Goal: Communication & Community: Connect with others

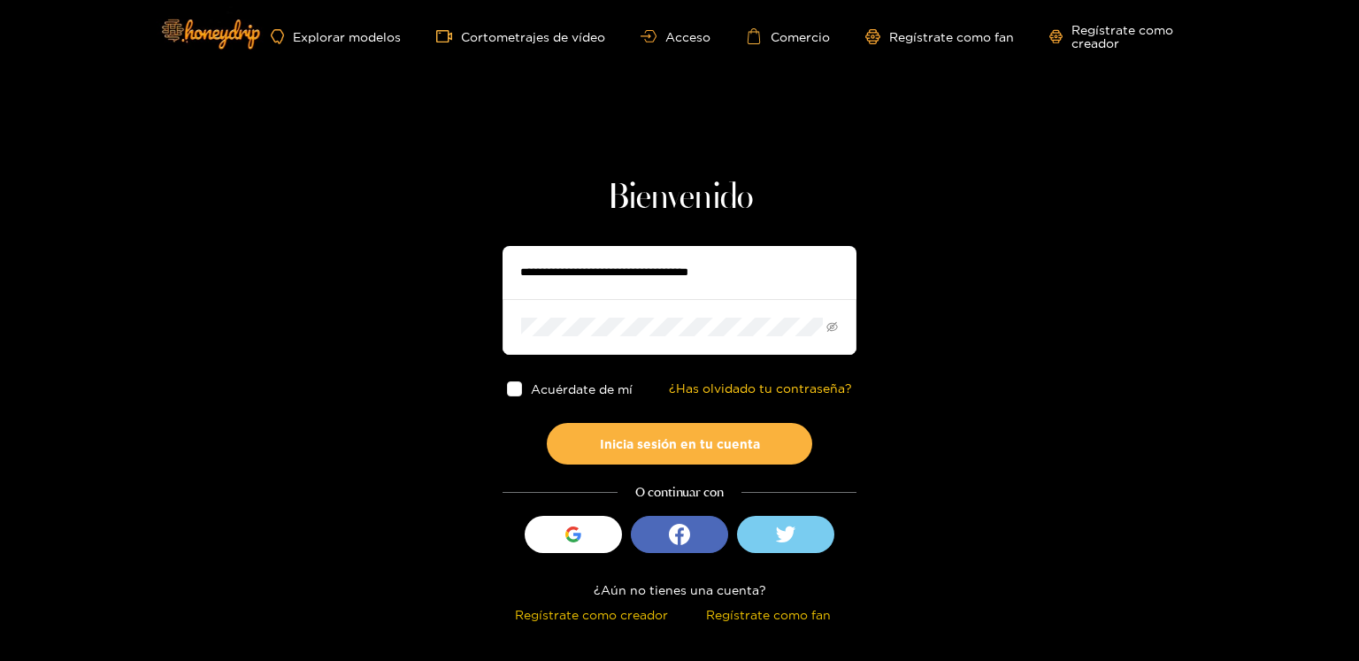
drag, startPoint x: 614, startPoint y: 287, endPoint x: 607, endPoint y: 272, distance: 16.6
click at [614, 287] on input "text" at bounding box center [679, 272] width 354 height 53
type input "**********"
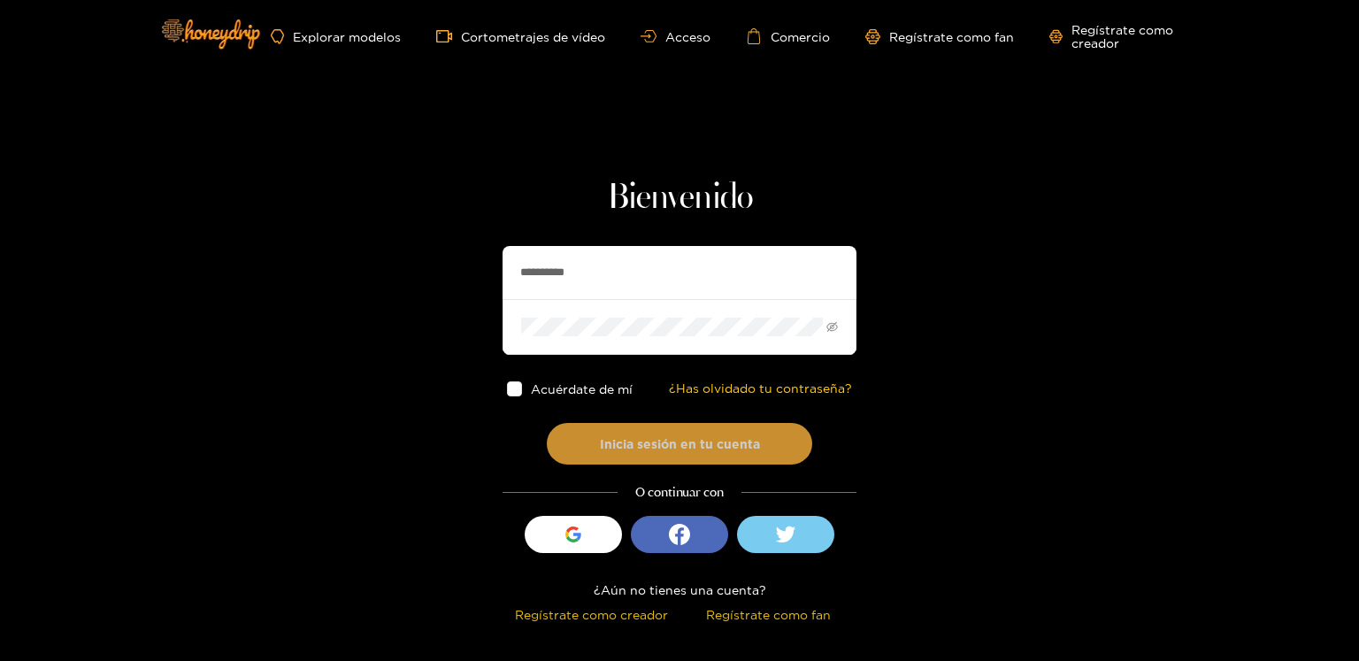
click at [547, 423] on button "Inicia sesión en tu cuenta" at bounding box center [679, 444] width 265 height 42
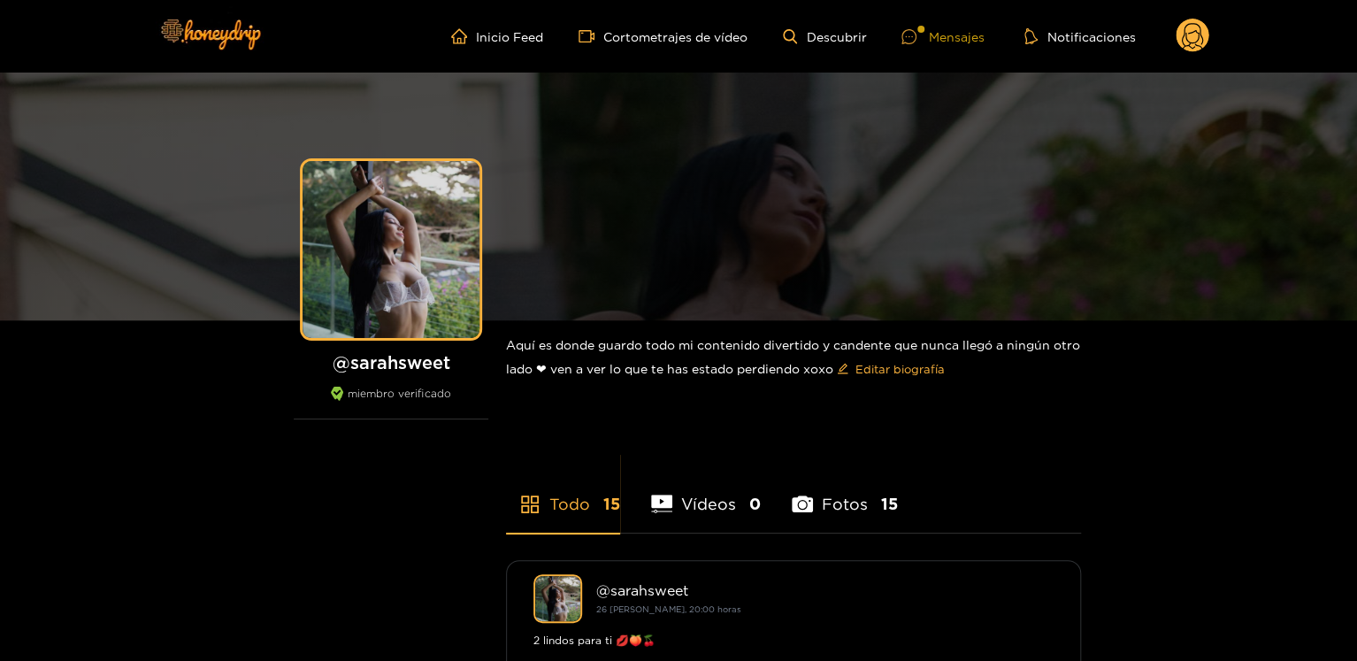
click at [956, 34] on font "Mensajes" at bounding box center [956, 36] width 56 height 13
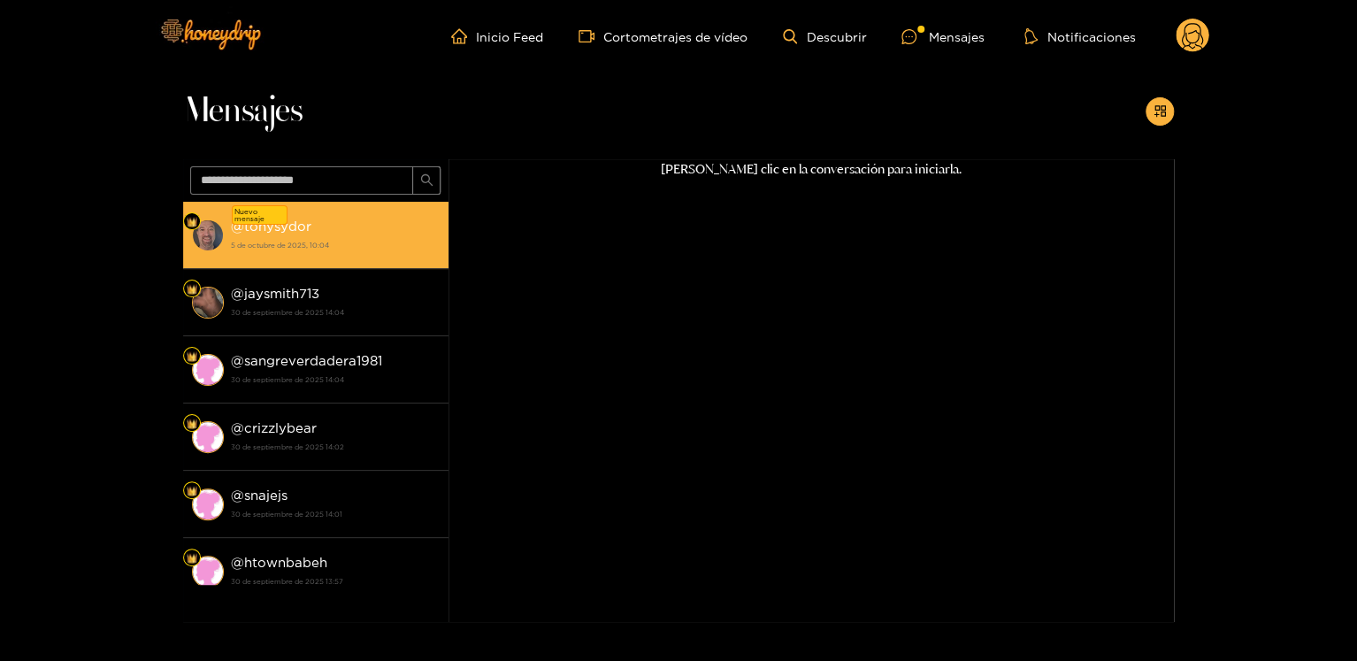
click at [418, 216] on div "@tonysydor ​ 5 de octubre de 2025, 10:04" at bounding box center [335, 235] width 209 height 40
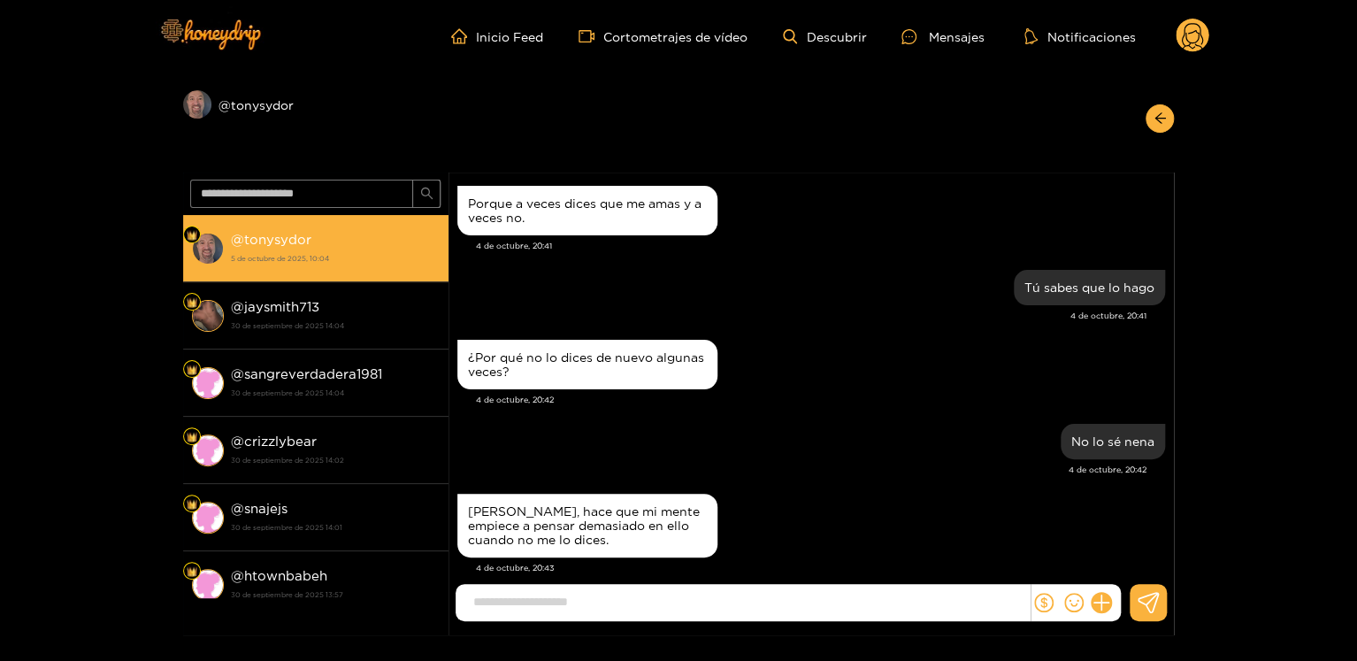
scroll to position [1597, 0]
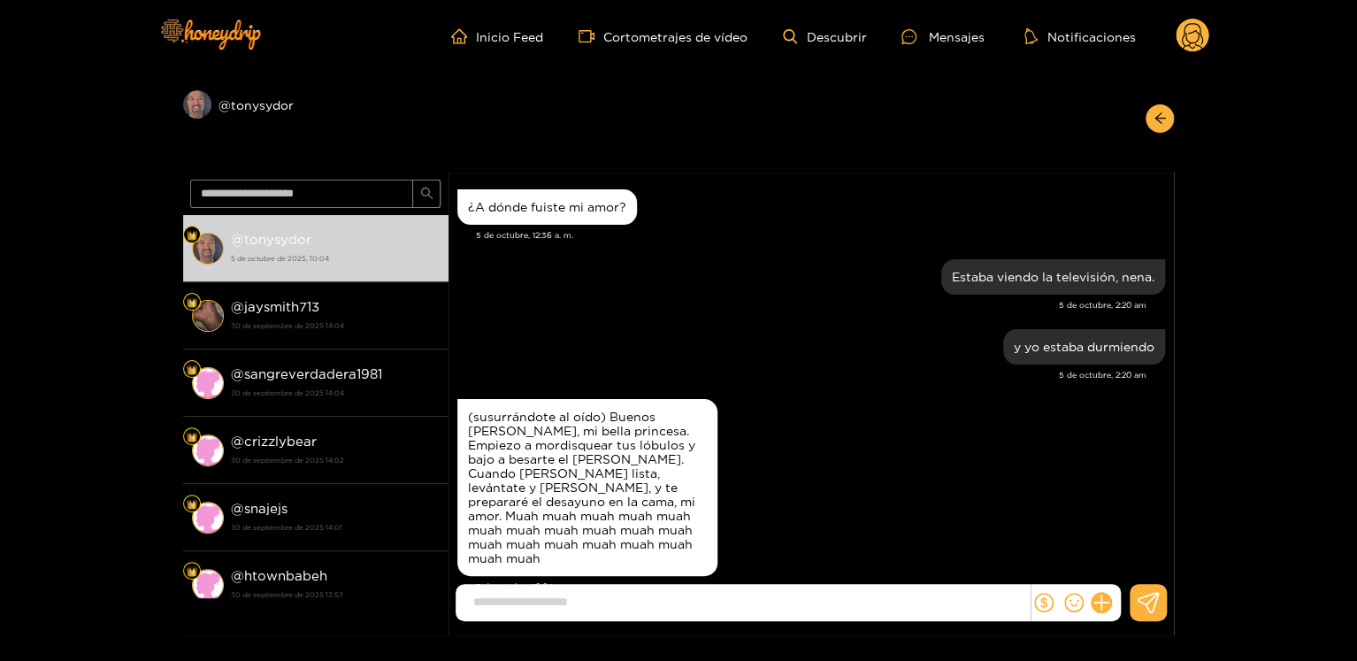
paste input "**********"
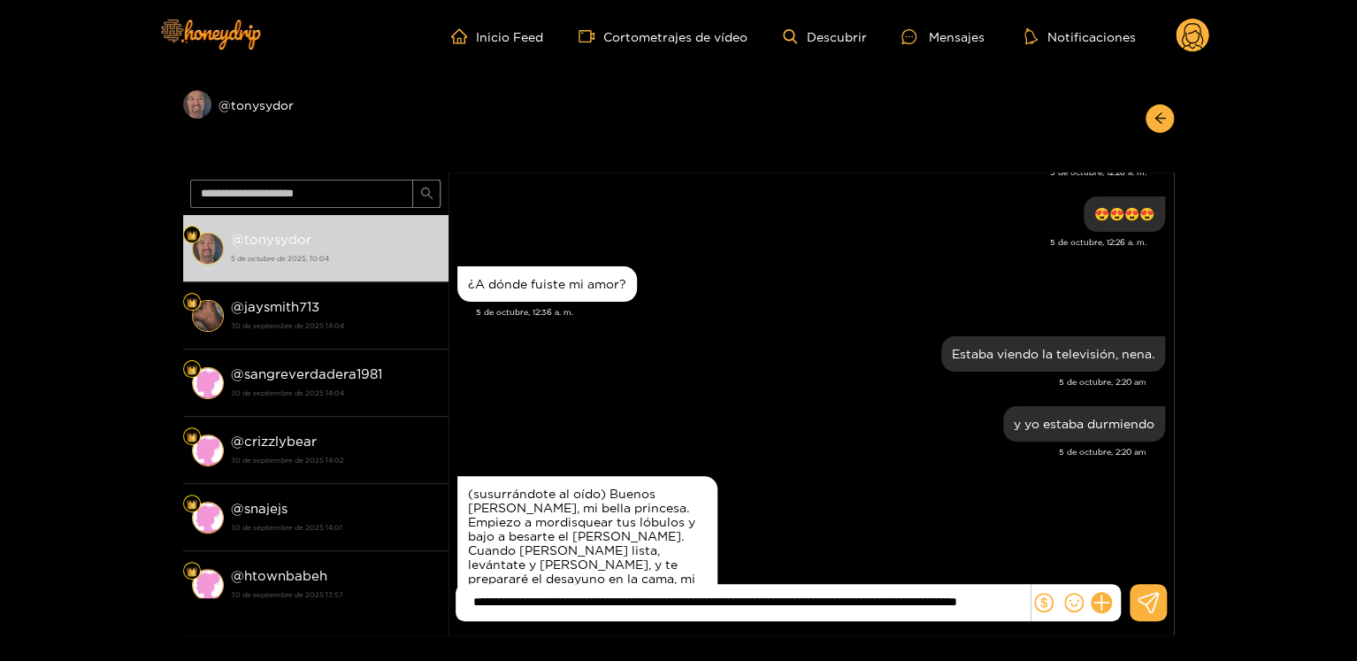
scroll to position [1673, 0]
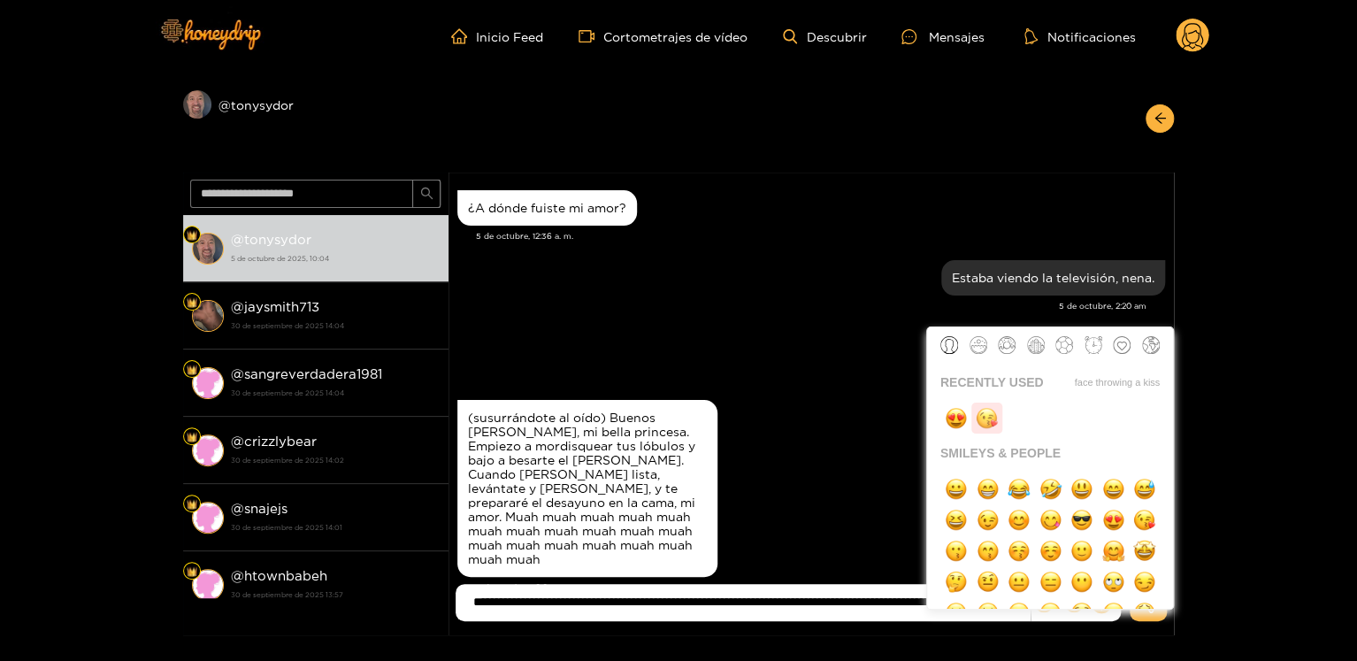
click at [987, 415] on img "button" at bounding box center [987, 418] width 22 height 22
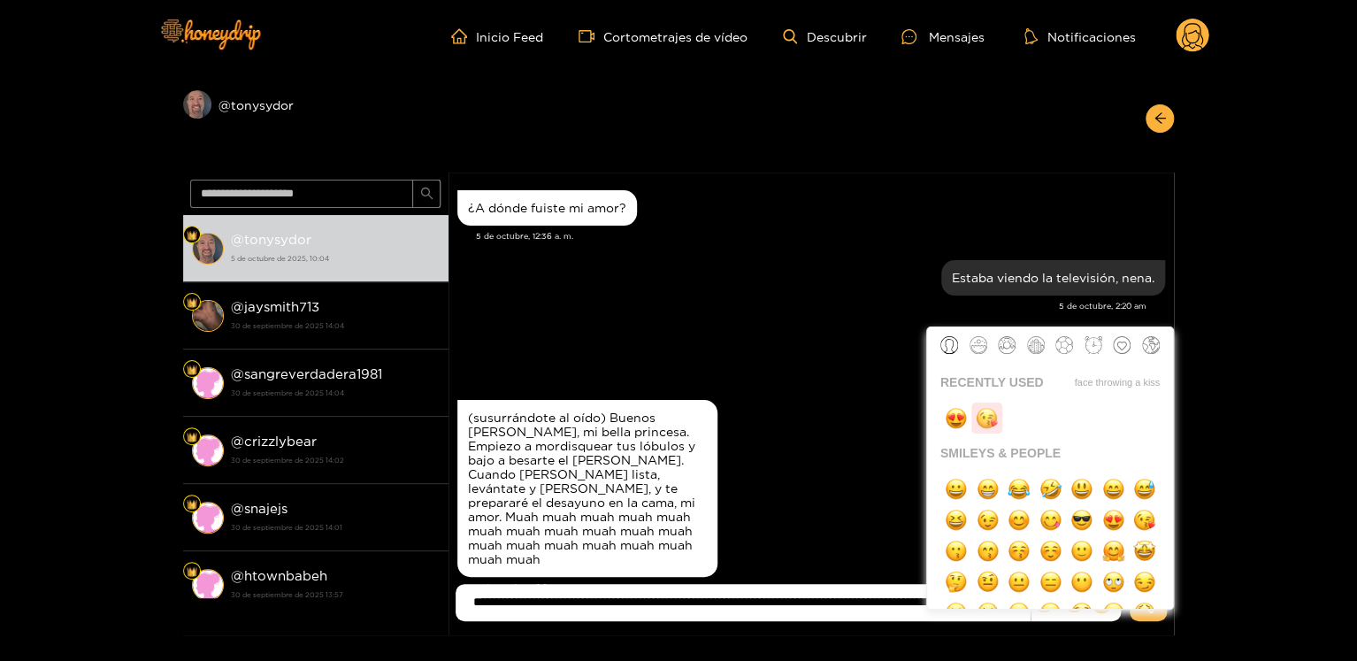
click at [987, 415] on img "button" at bounding box center [987, 418] width 22 height 22
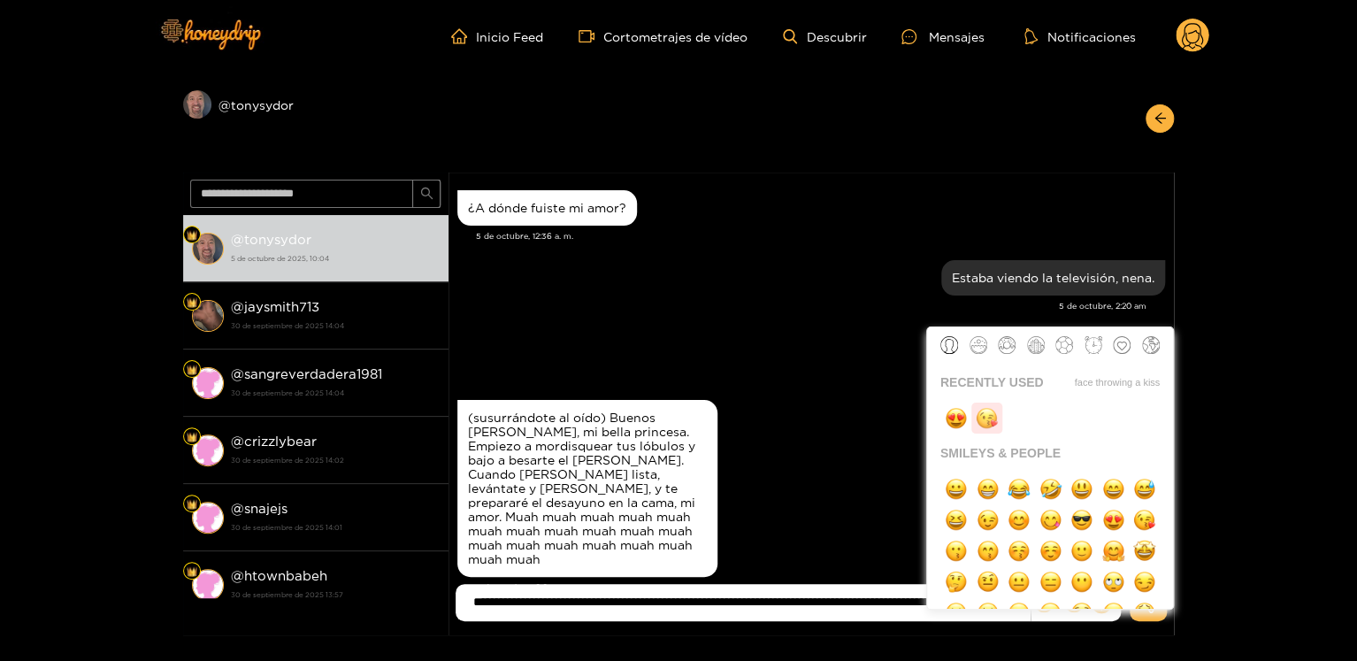
click at [987, 415] on img "button" at bounding box center [987, 418] width 22 height 22
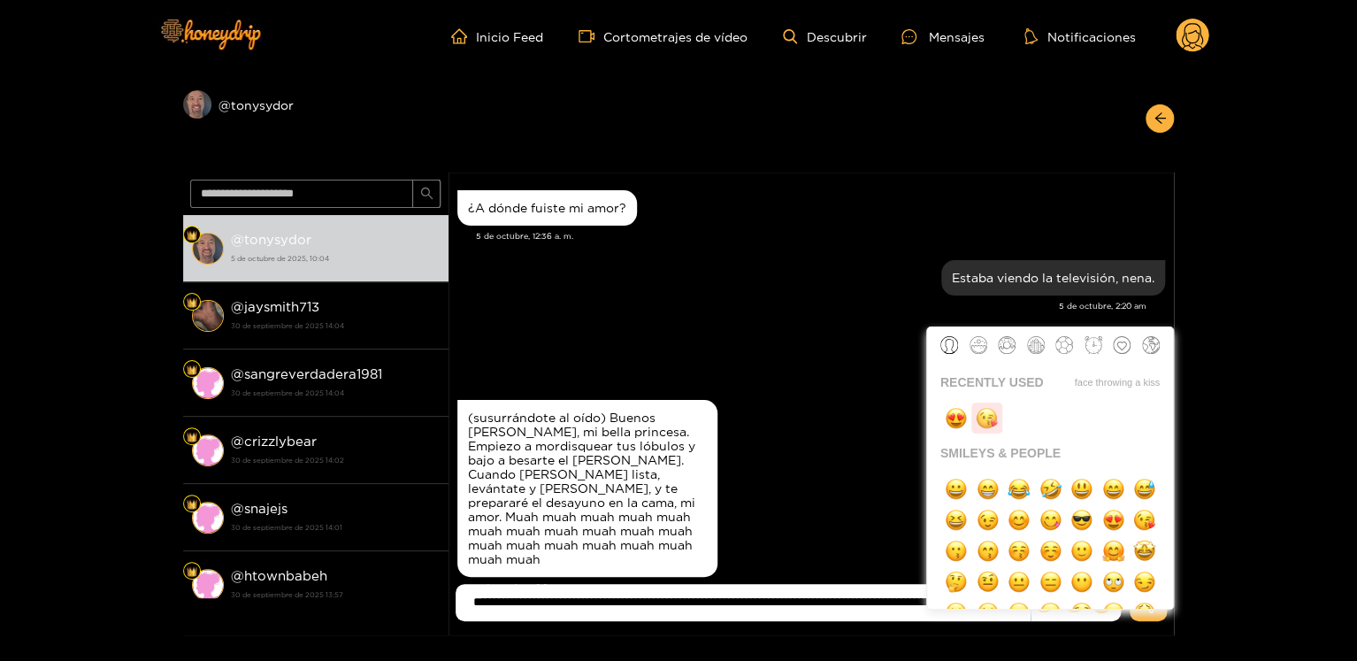
type input "**********"
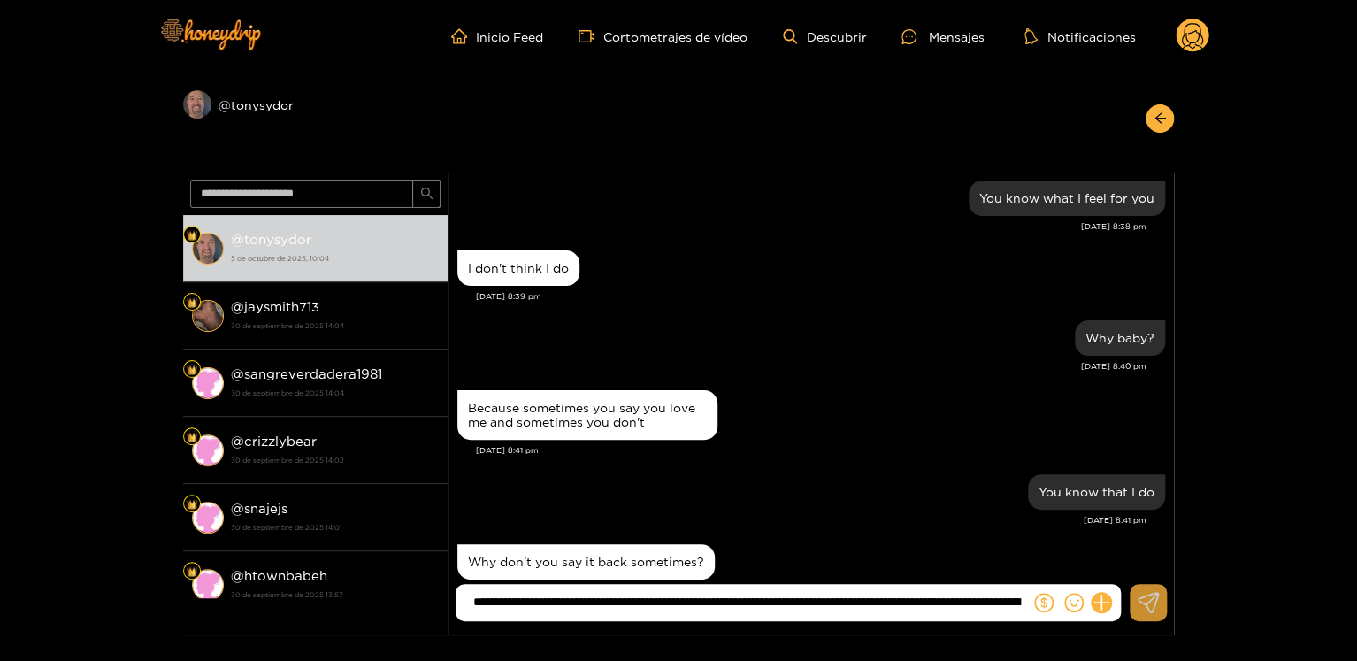
scroll to position [1588, 0]
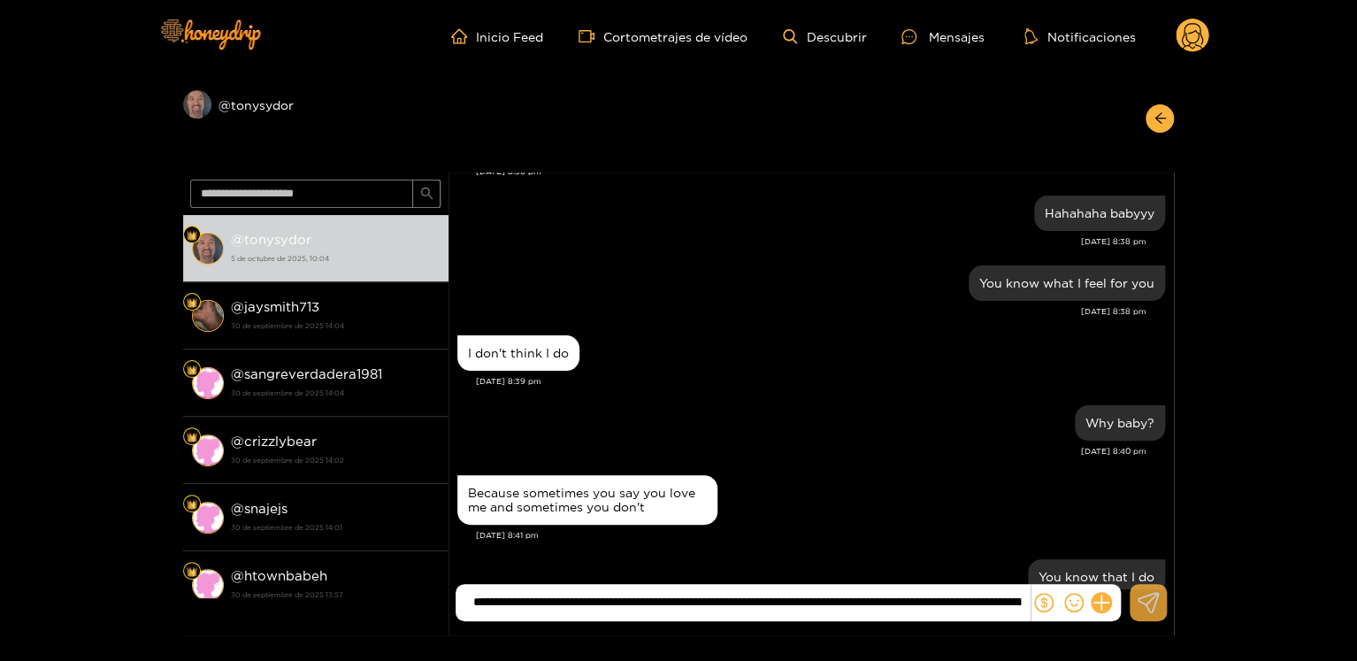
click at [1135, 593] on button at bounding box center [1148, 602] width 37 height 37
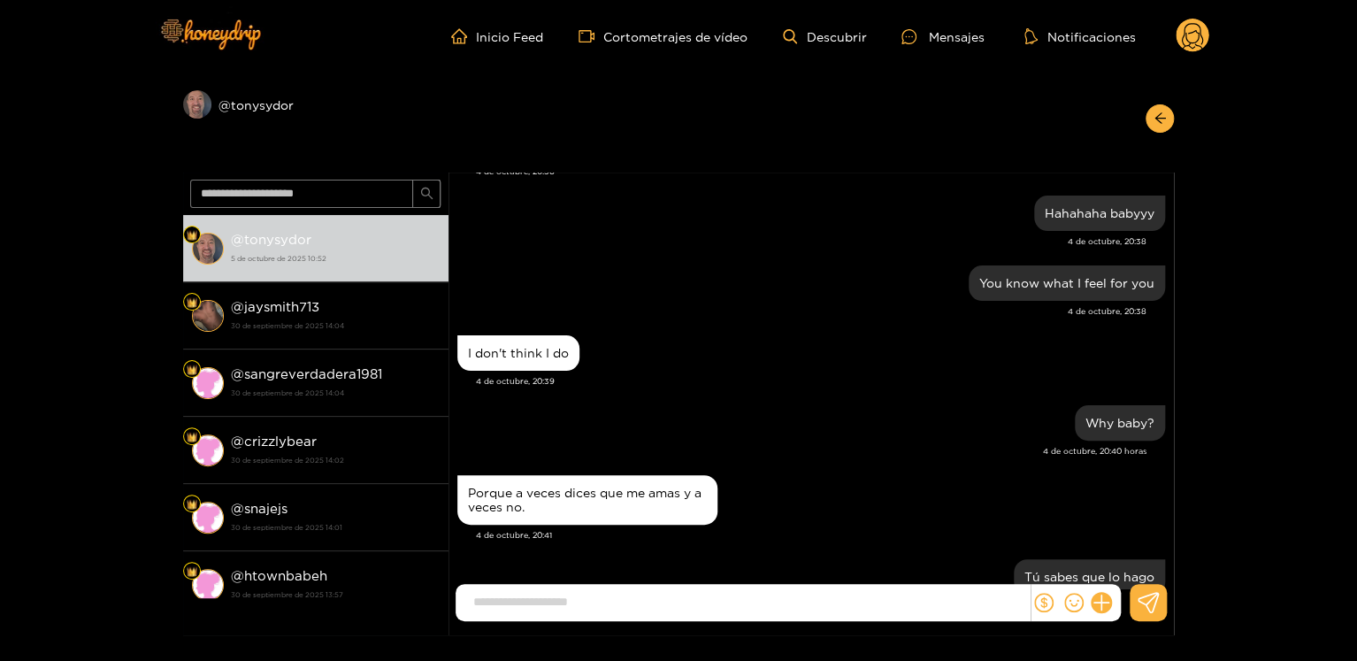
paste input "**********"
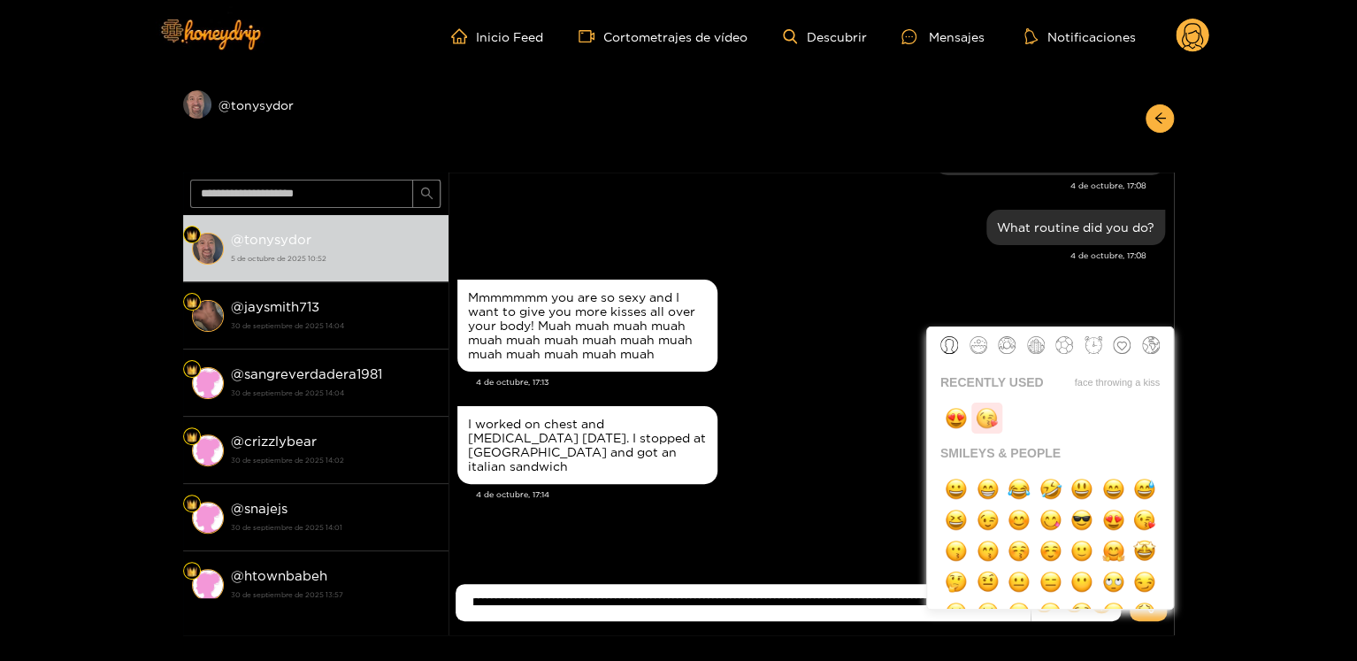
scroll to position [2191, 0]
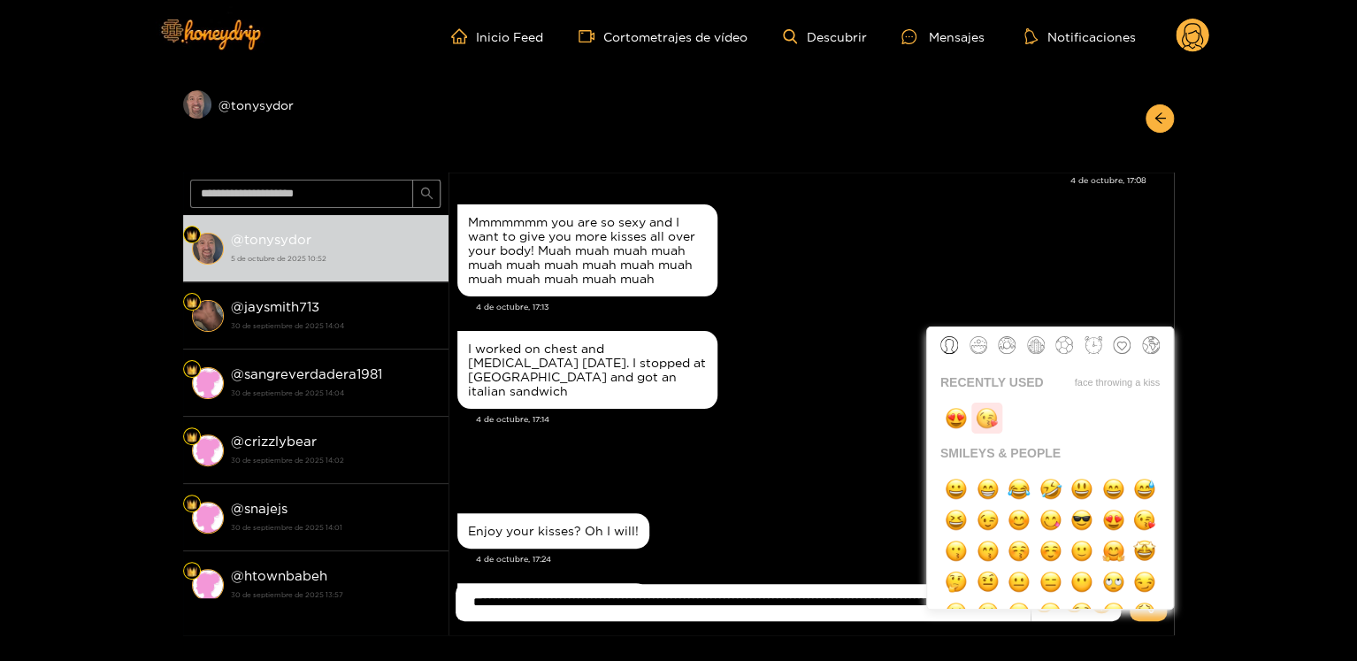
click at [993, 408] on img "button" at bounding box center [987, 418] width 22 height 22
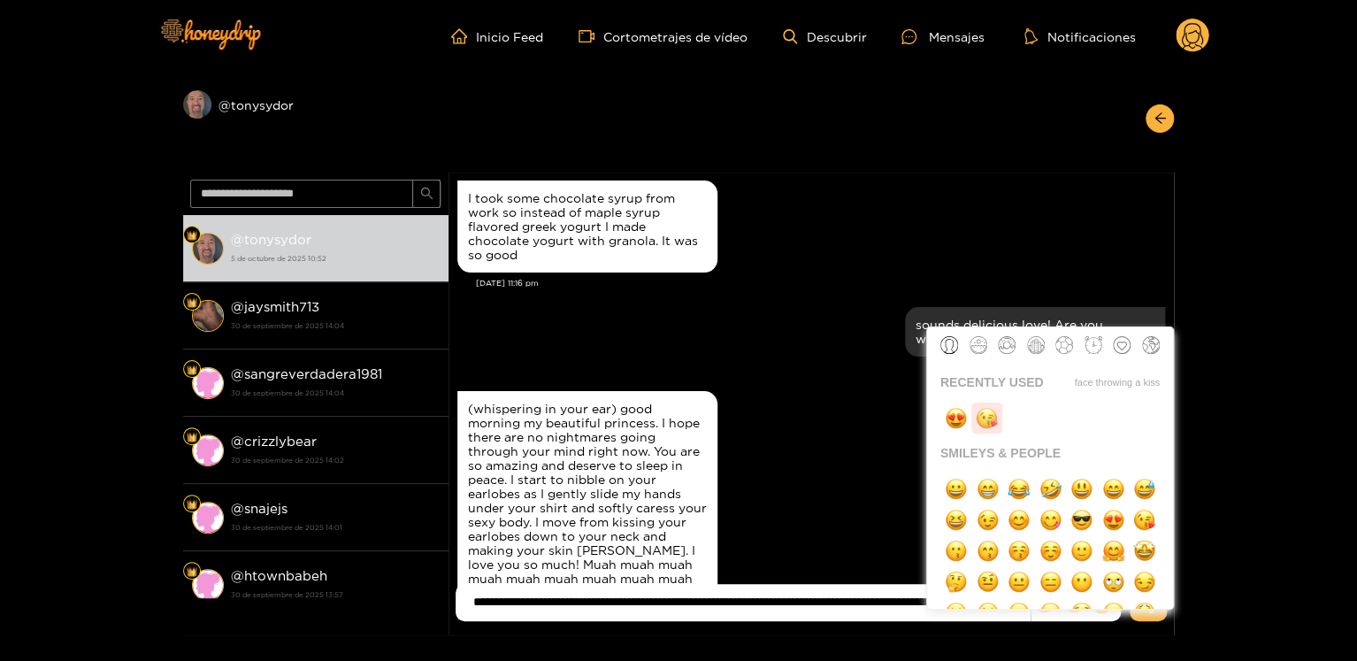
click at [993, 408] on img "button" at bounding box center [987, 418] width 22 height 22
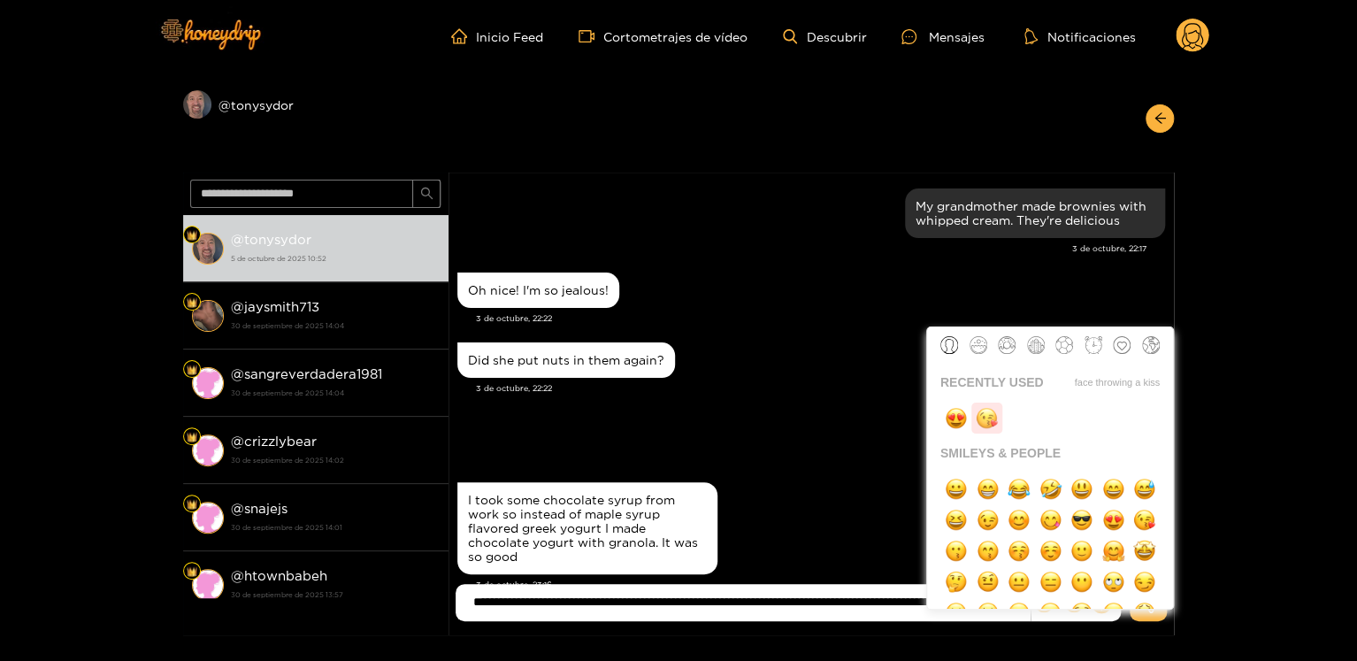
click at [993, 408] on img "button" at bounding box center [987, 418] width 22 height 22
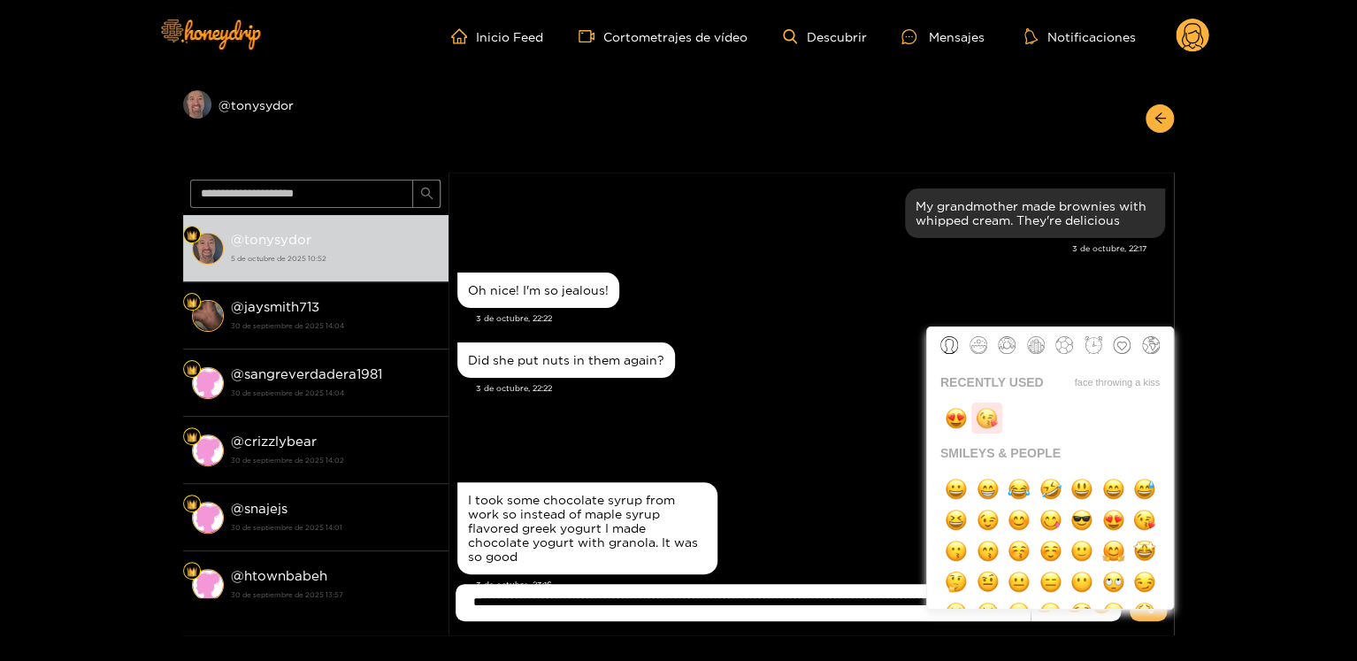
click at [993, 408] on img "button" at bounding box center [987, 418] width 22 height 22
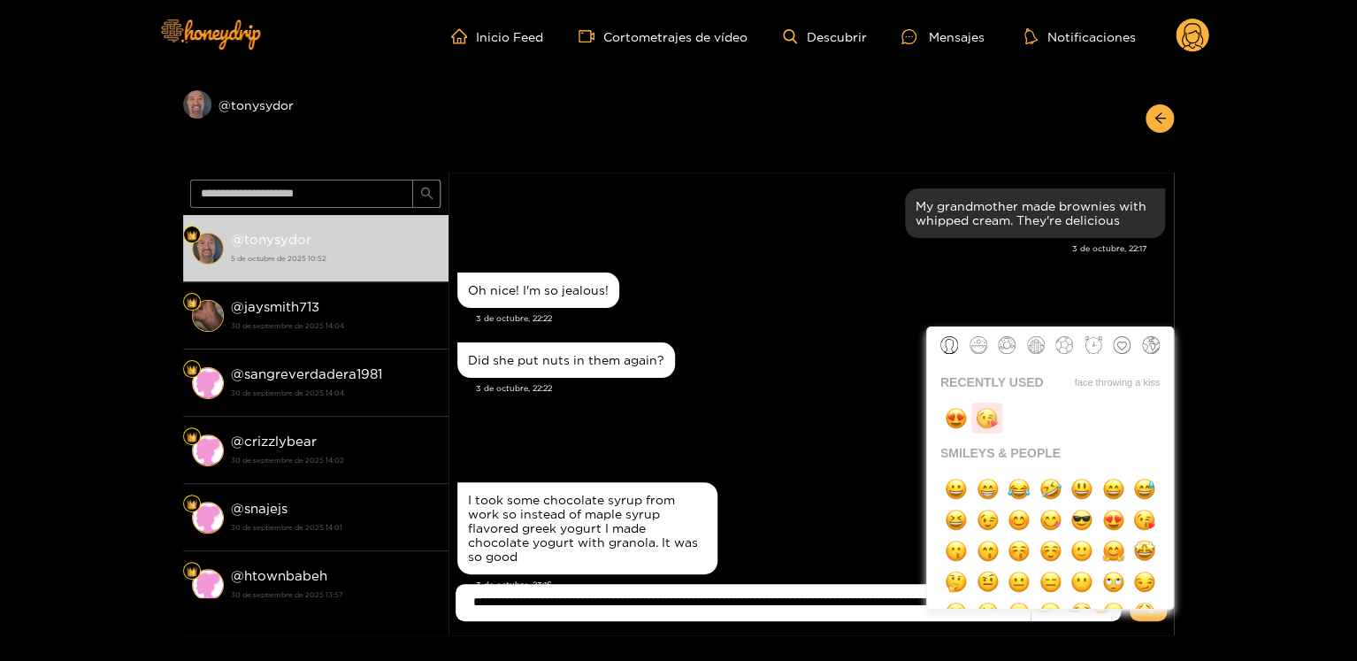
click at [993, 408] on img "button" at bounding box center [987, 418] width 22 height 22
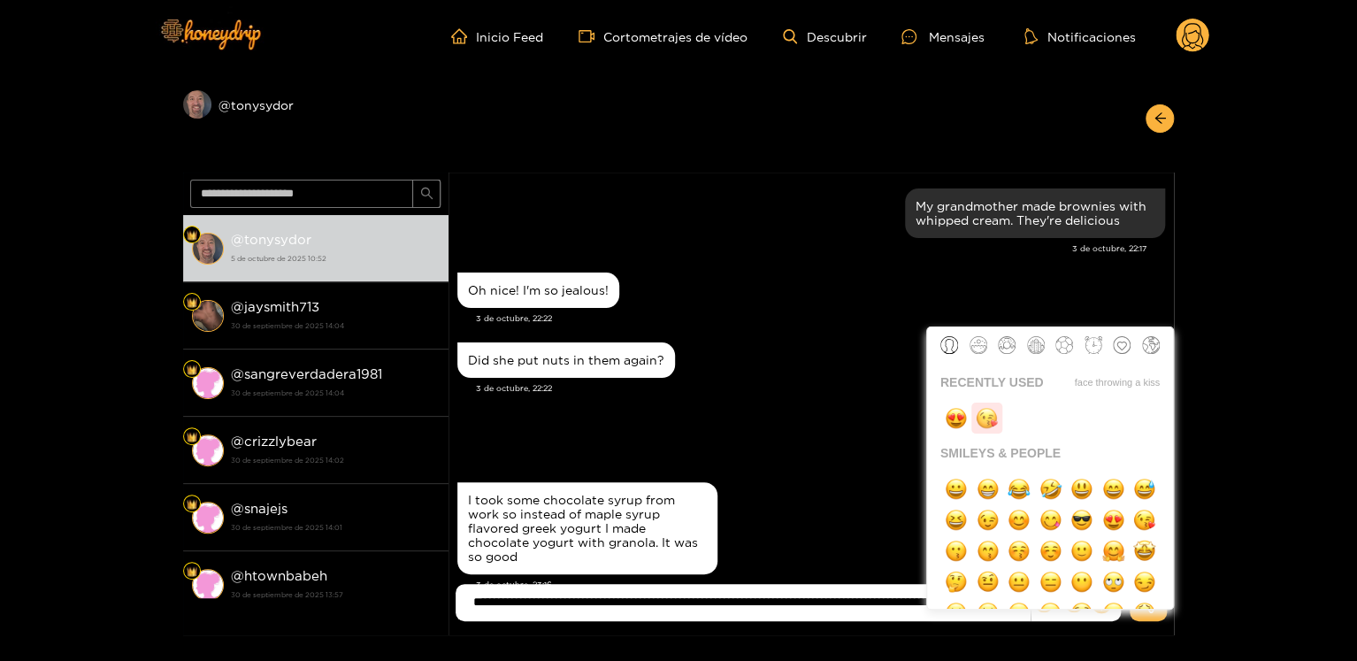
click at [993, 408] on img "button" at bounding box center [987, 418] width 22 height 22
type input "**********"
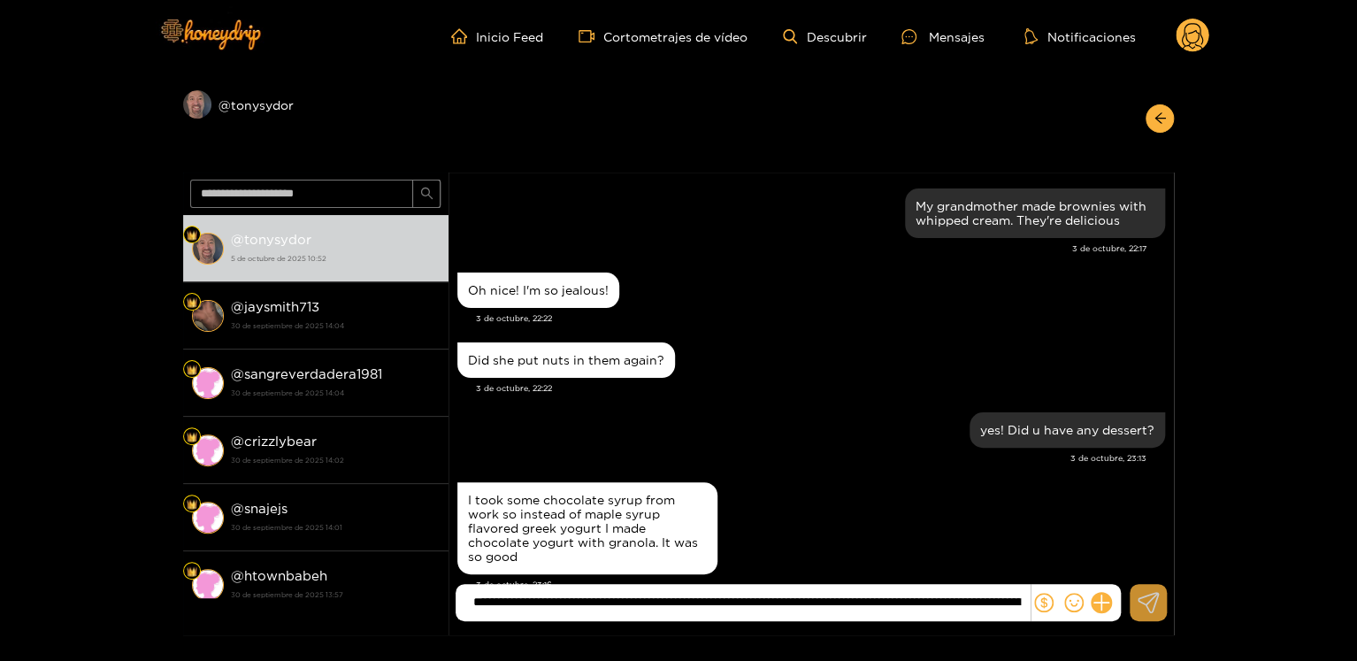
click at [1133, 603] on button at bounding box center [1148, 602] width 37 height 37
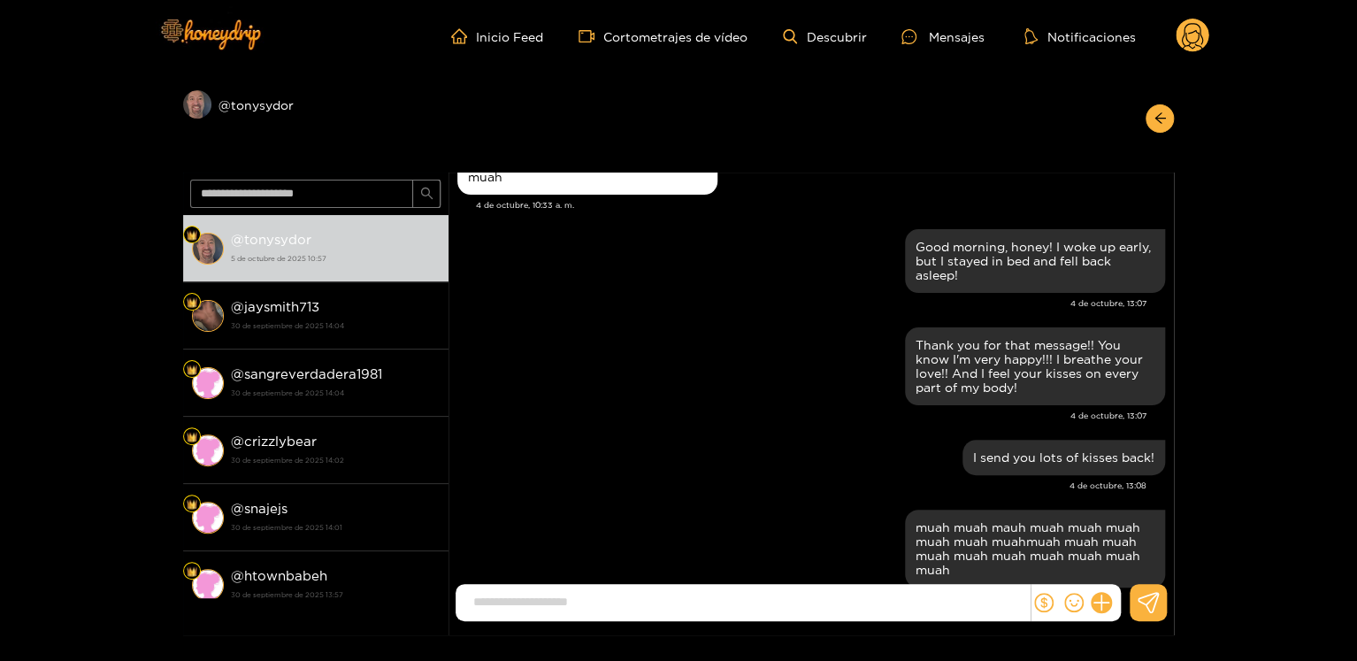
scroll to position [2951, 0]
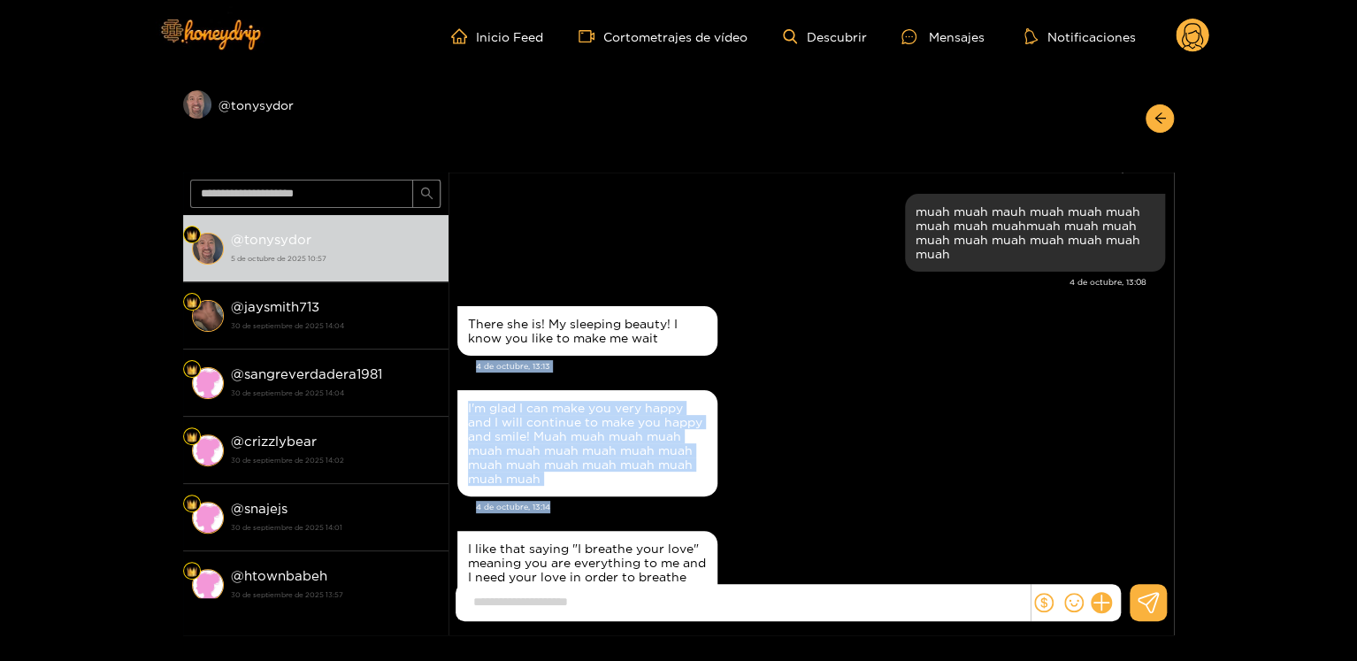
drag, startPoint x: 1173, startPoint y: 324, endPoint x: 1189, endPoint y: 441, distance: 118.7
click at [1195, 475] on div "Avance @tonysydor ​ @tonysydor ​ 5 de octubre de 2025 10:57 @ jaysmith713 30 de…" at bounding box center [678, 354] width 1357 height 563
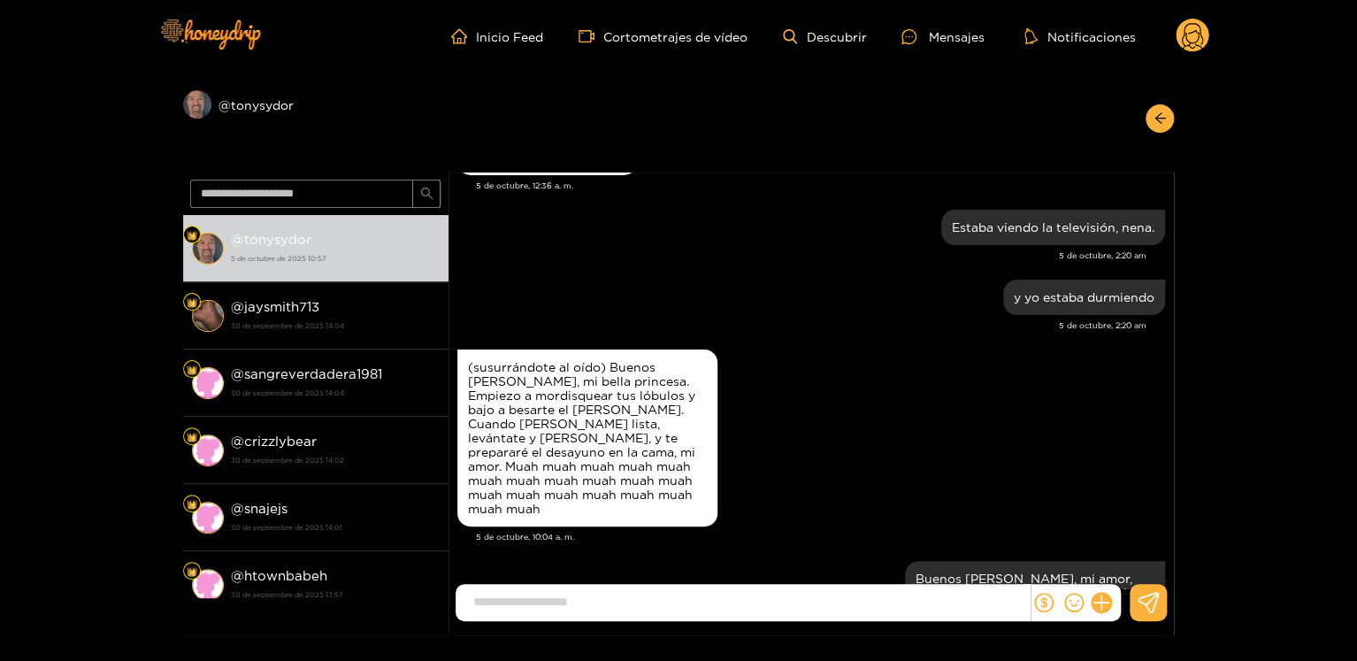
scroll to position [8389, 0]
